Goal: Find specific page/section: Find specific page/section

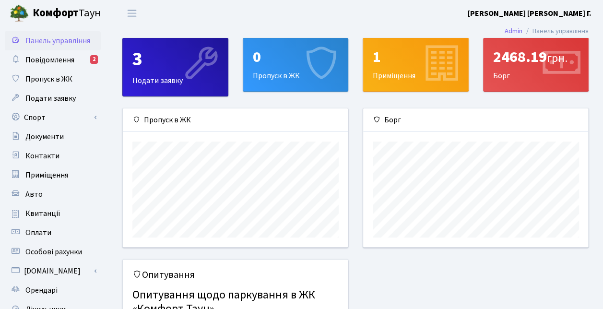
scroll to position [138, 225]
click at [543, 74] on icon at bounding box center [560, 65] width 46 height 46
click at [62, 56] on span "Повідомлення" at bounding box center [49, 60] width 49 height 11
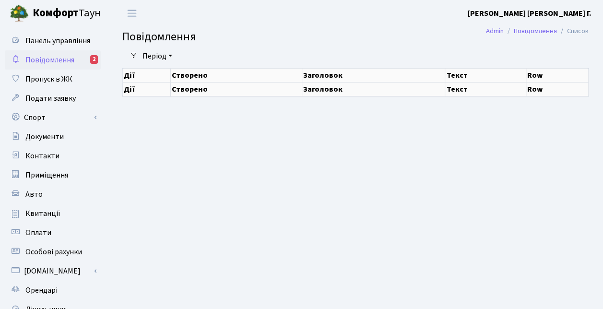
select select "25"
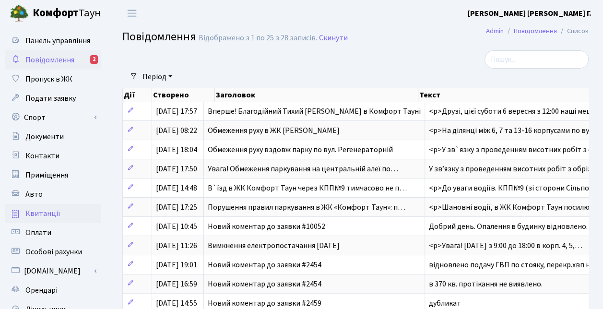
click at [51, 214] on span "Квитанції" at bounding box center [42, 213] width 35 height 11
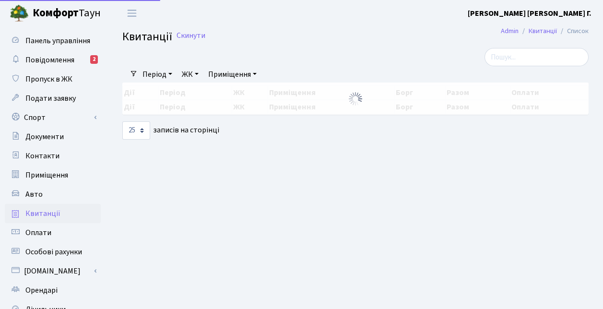
select select "25"
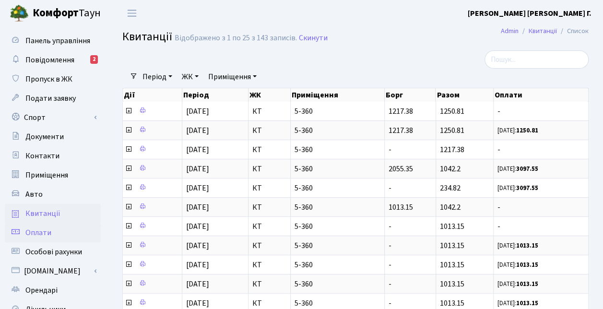
click at [30, 235] on span "Оплати" at bounding box center [38, 232] width 26 height 11
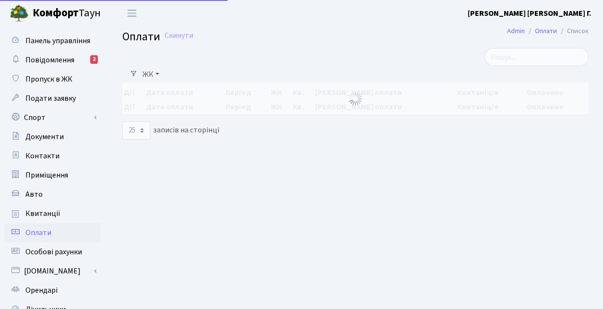
select select "25"
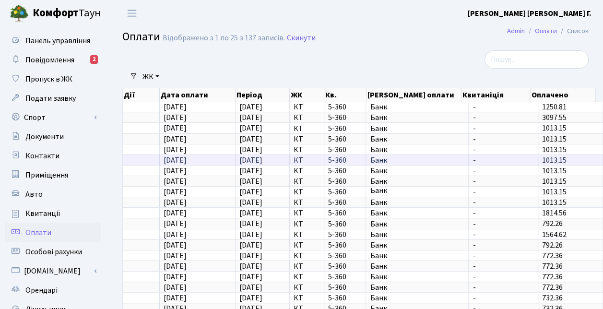
scroll to position [1, 0]
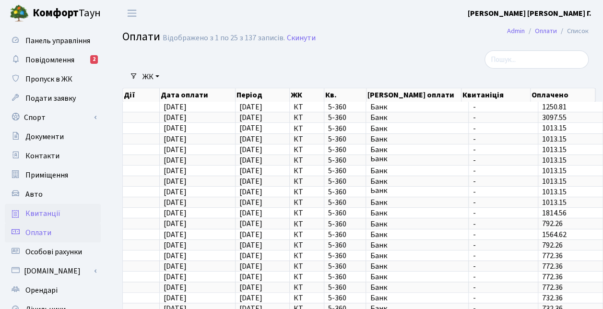
click at [47, 212] on span "Квитанції" at bounding box center [42, 213] width 35 height 11
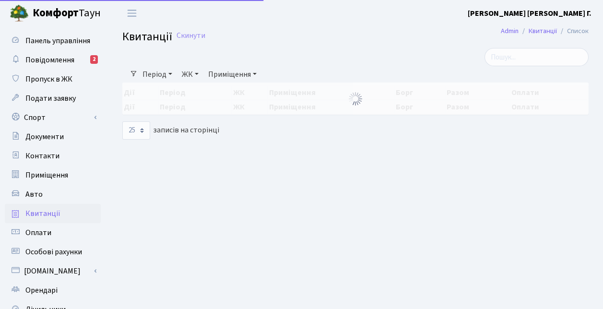
select select "25"
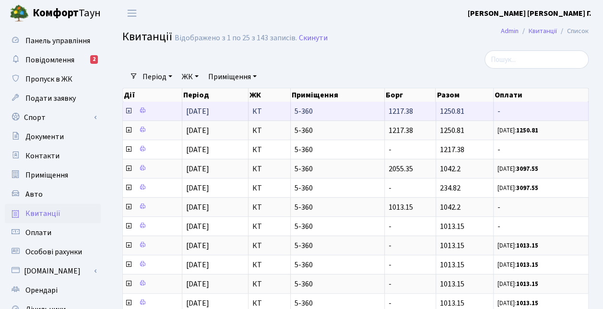
click at [126, 111] on icon at bounding box center [129, 111] width 8 height 8
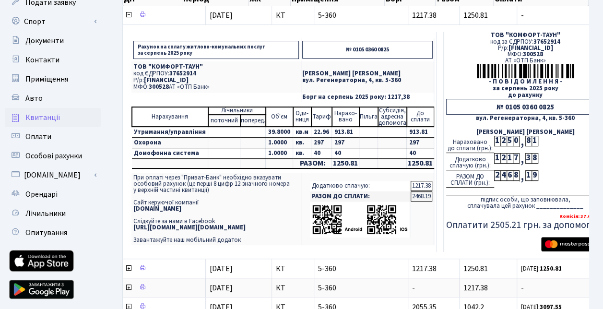
scroll to position [144, 0]
